Goal: Task Accomplishment & Management: Complete application form

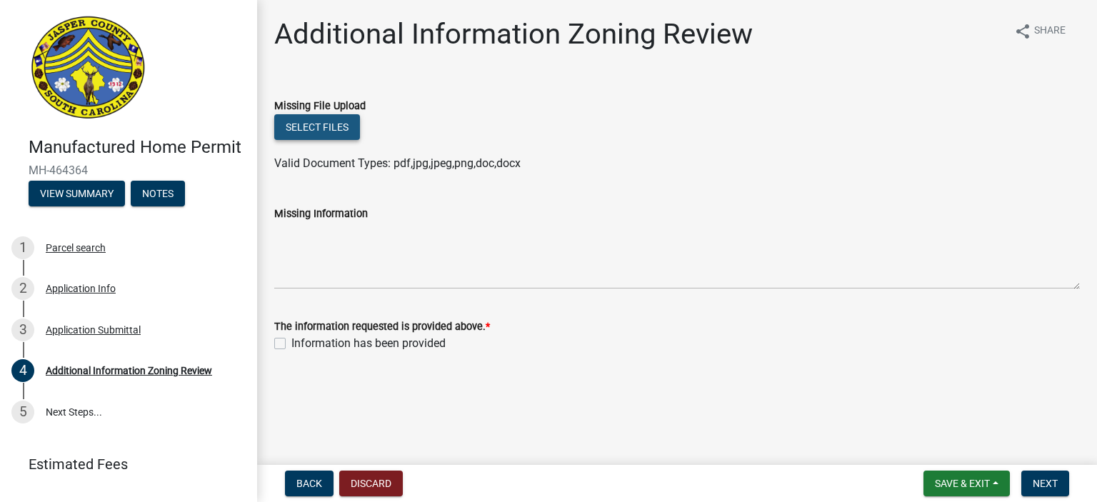
click at [330, 121] on button "Select files" at bounding box center [317, 127] width 86 height 26
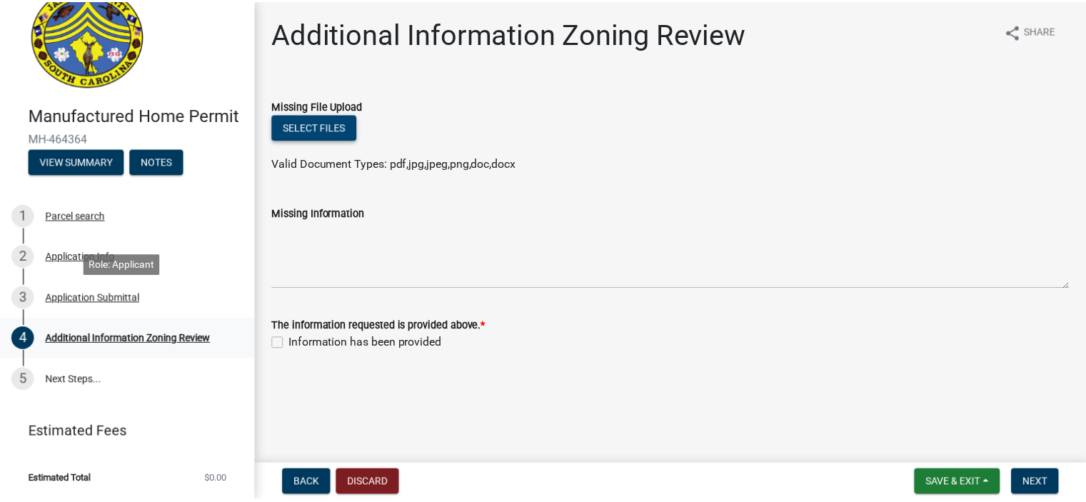
scroll to position [51, 0]
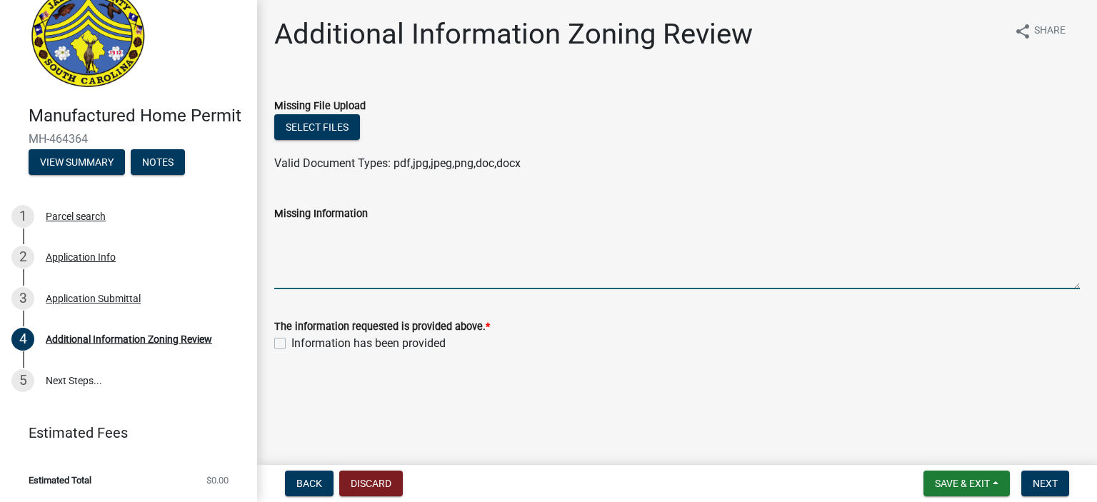
click at [324, 238] on textarea "Missing Information" at bounding box center [676, 255] width 805 height 67
type textarea "Decal # 10288"
click at [1060, 479] on button "Next" at bounding box center [1045, 484] width 48 height 26
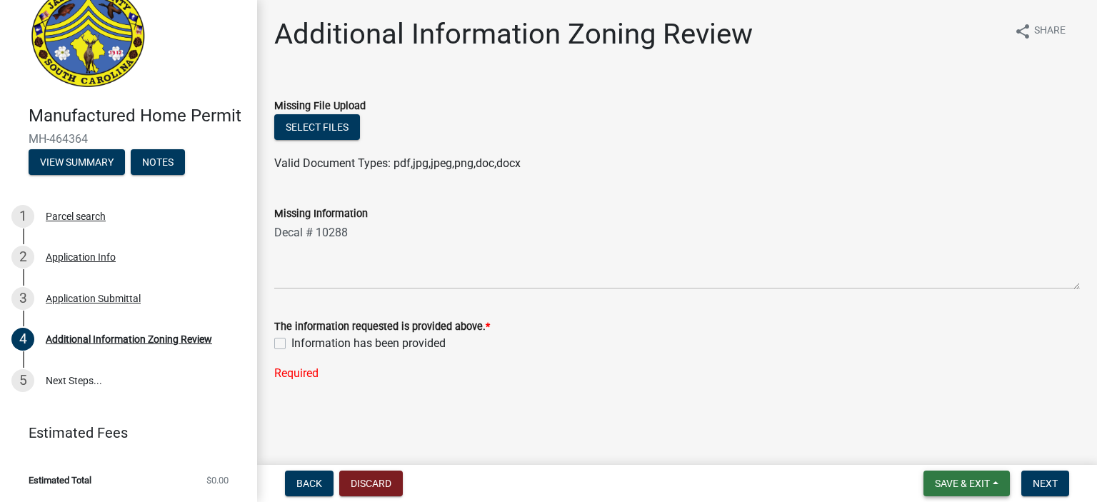
click at [989, 486] on span "Save & Exit" at bounding box center [962, 483] width 55 height 11
click at [956, 452] on button "Save & Exit" at bounding box center [952, 446] width 114 height 34
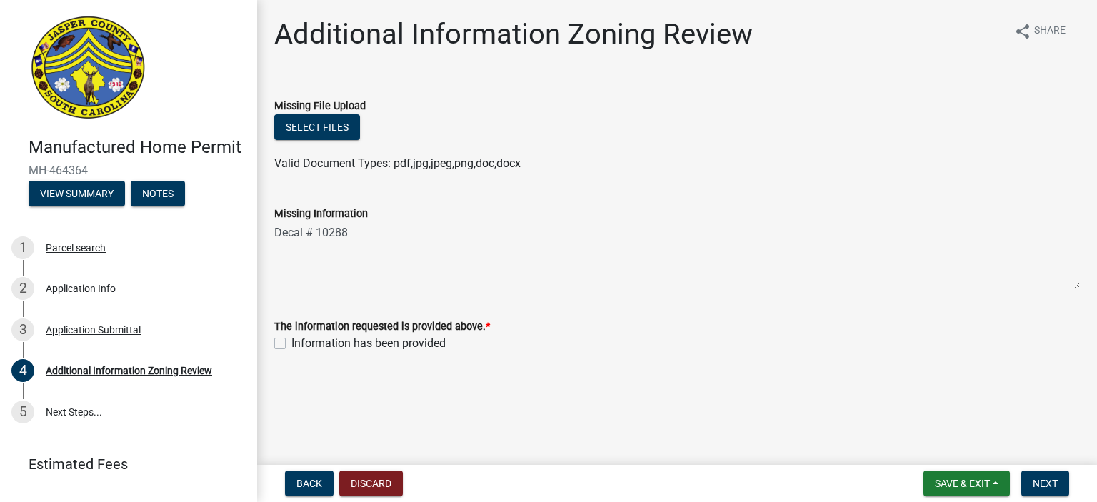
click at [291, 347] on label "Information has been provided" at bounding box center [368, 343] width 154 height 17
click at [291, 344] on input "Information has been provided" at bounding box center [295, 339] width 9 height 9
checkbox input "true"
click at [1053, 485] on span "Next" at bounding box center [1045, 483] width 25 height 11
